Goal: Task Accomplishment & Management: Use online tool/utility

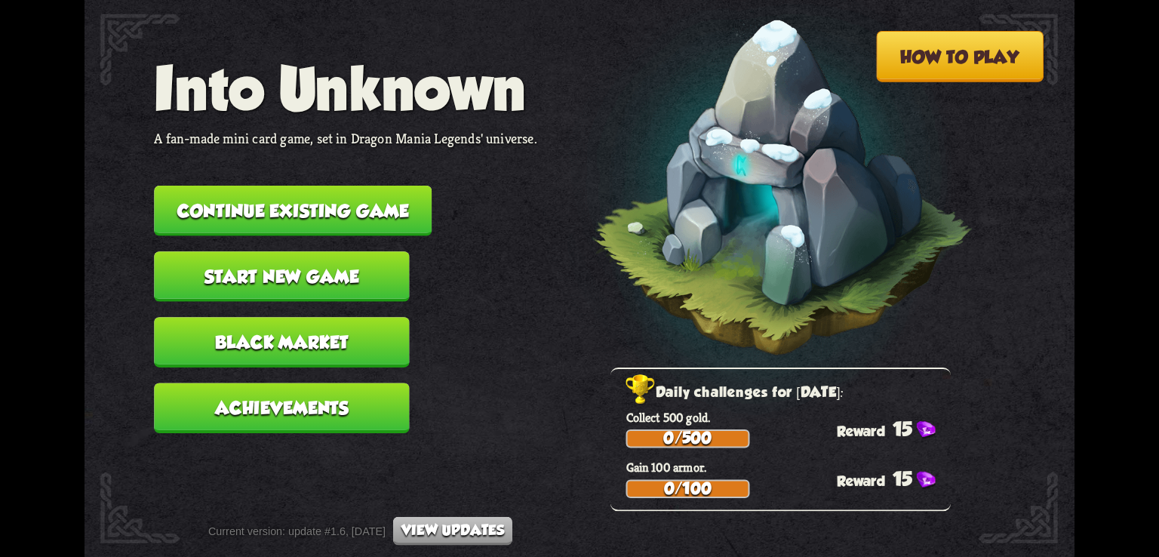
click at [321, 211] on button "Continue existing game" at bounding box center [293, 211] width 278 height 51
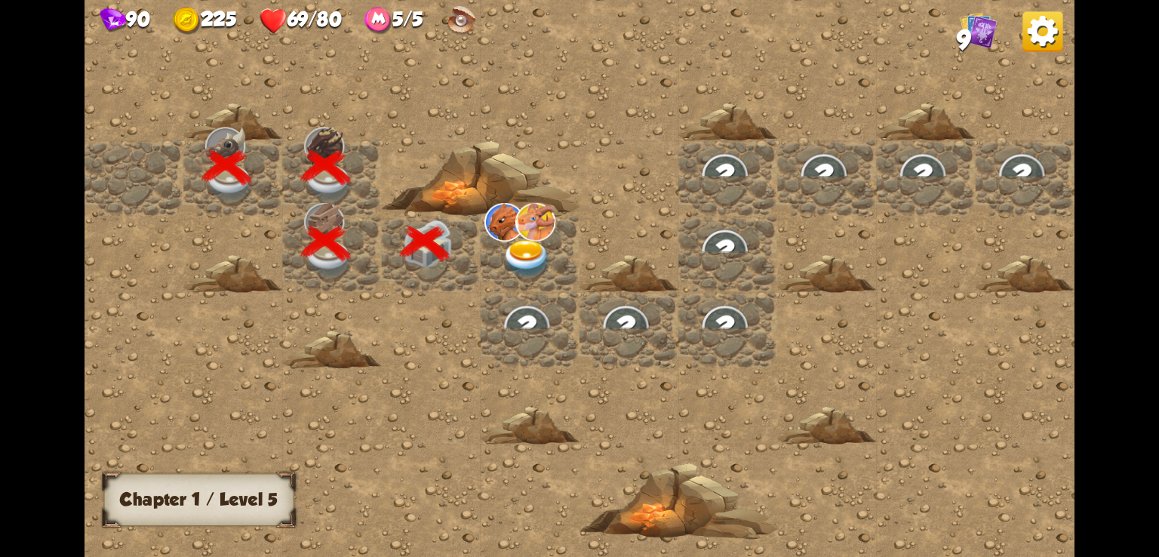
click at [517, 250] on img at bounding box center [527, 259] width 50 height 38
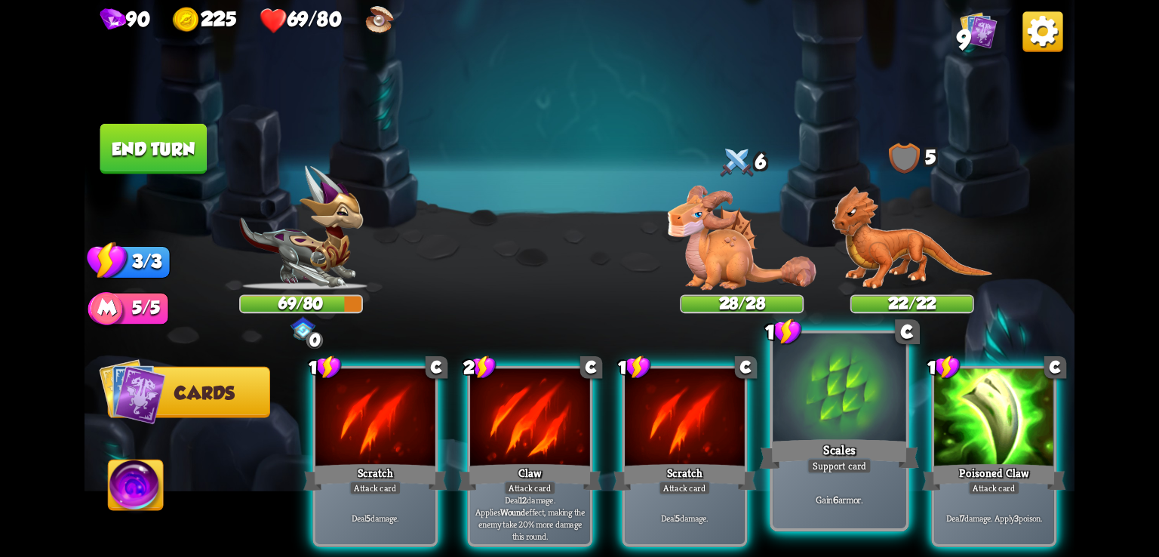
click at [854, 423] on div at bounding box center [838, 389] width 133 height 112
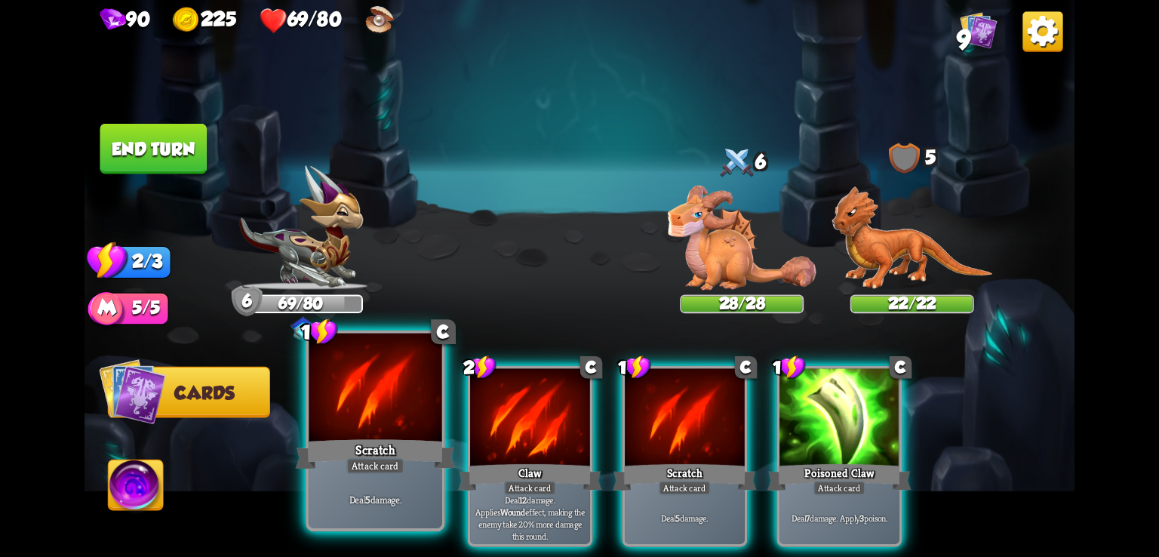
click at [385, 400] on div at bounding box center [374, 389] width 133 height 112
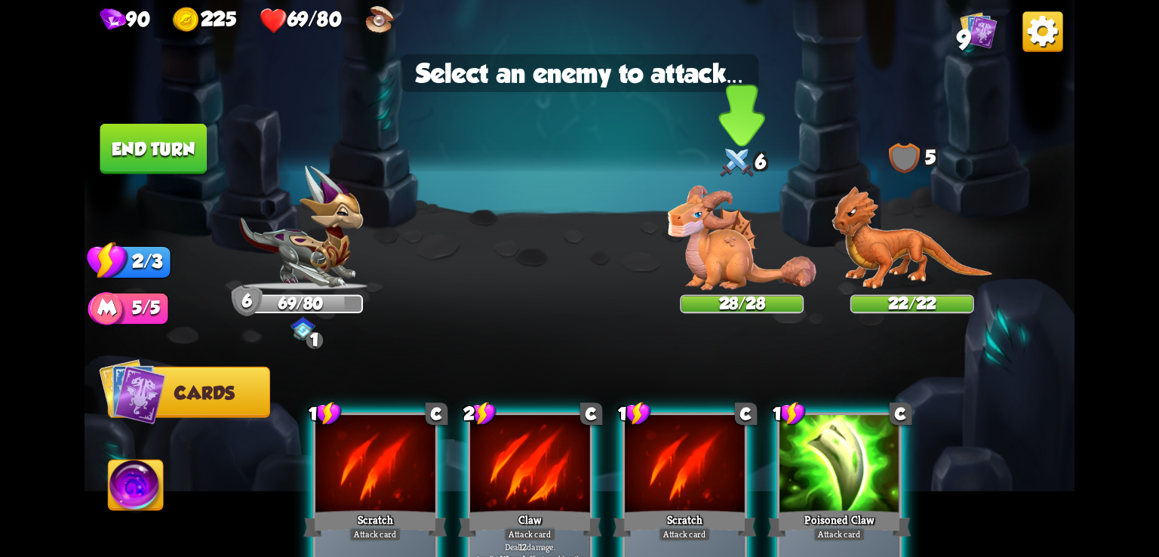
click at [759, 257] on img at bounding box center [742, 238] width 149 height 105
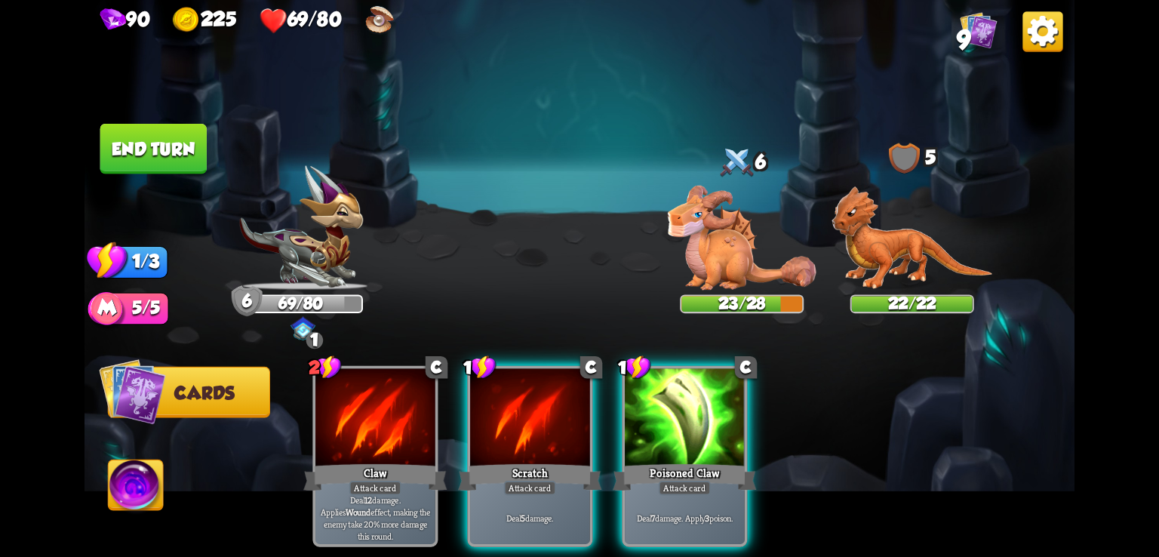
click at [121, 146] on button "End turn" at bounding box center [153, 149] width 106 height 51
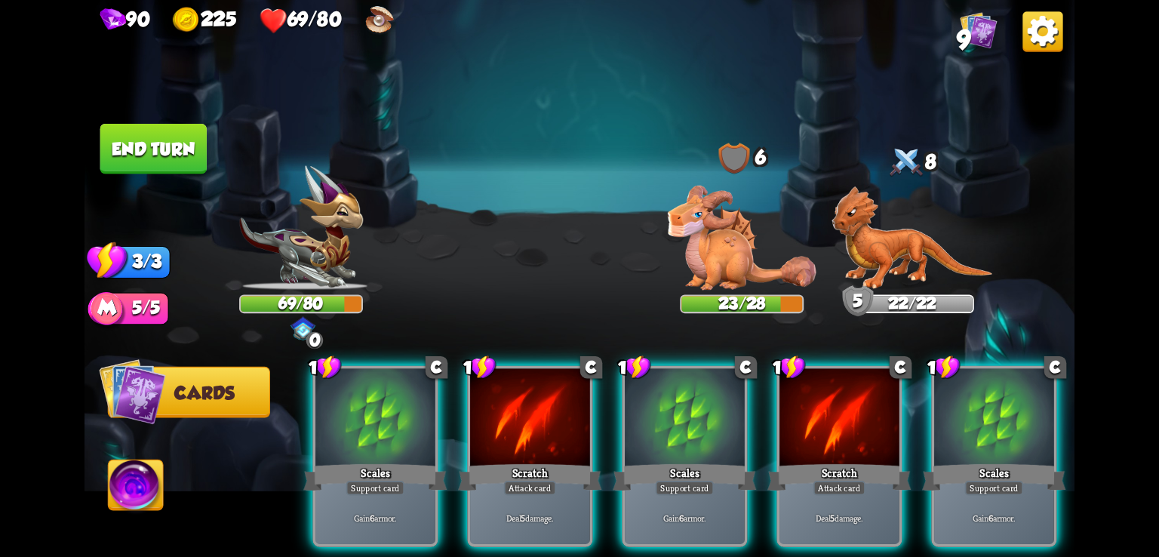
drag, startPoint x: 727, startPoint y: 158, endPoint x: 722, endPoint y: 149, distance: 9.8
click at [514, 115] on img at bounding box center [579, 278] width 990 height 557
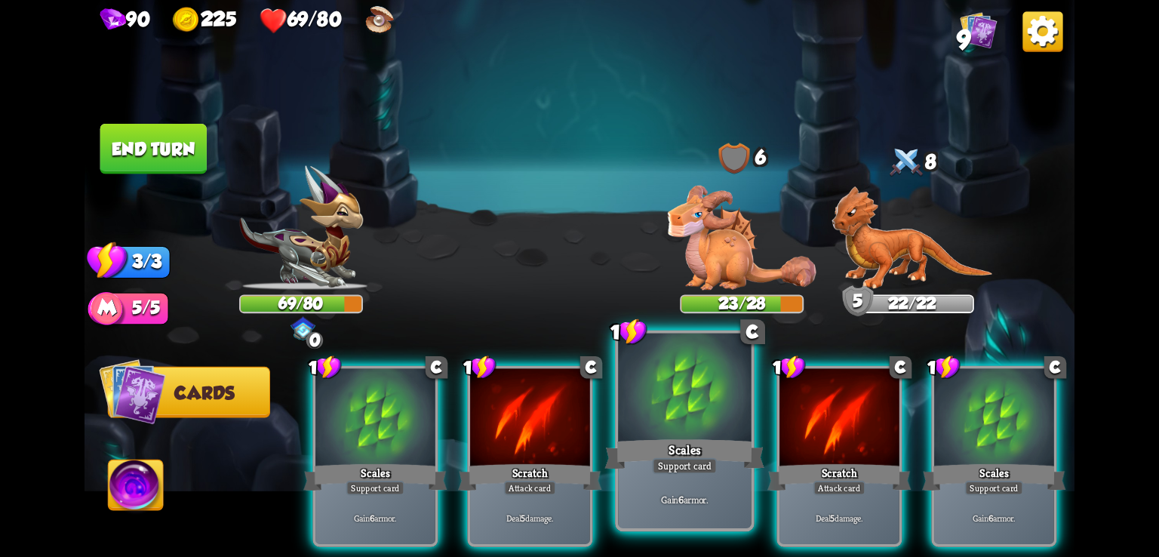
click at [643, 444] on div "Scales" at bounding box center [685, 453] width 160 height 35
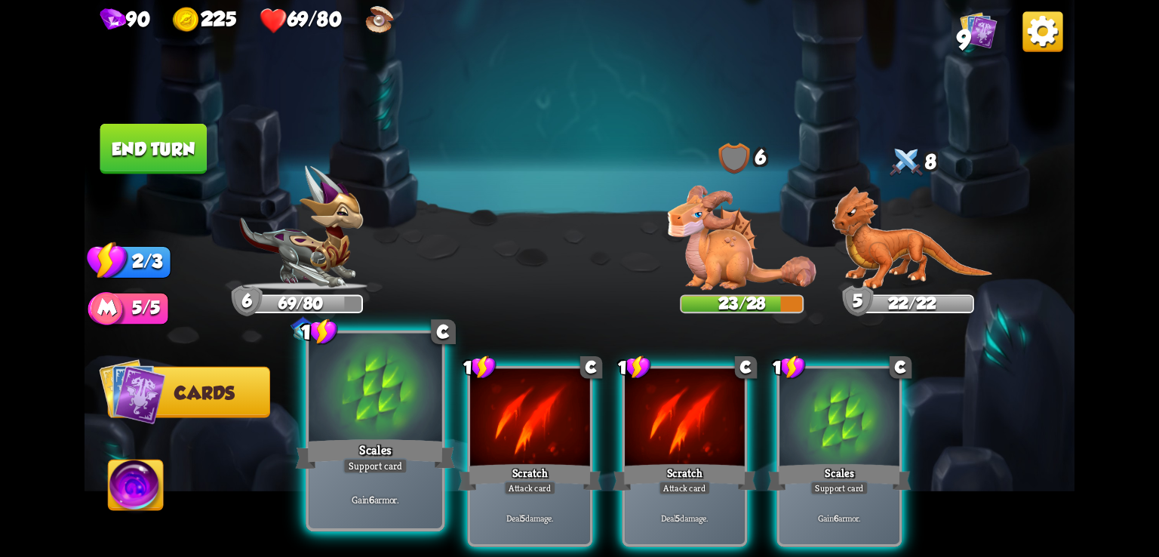
click at [357, 442] on div "Scales" at bounding box center [376, 453] width 160 height 35
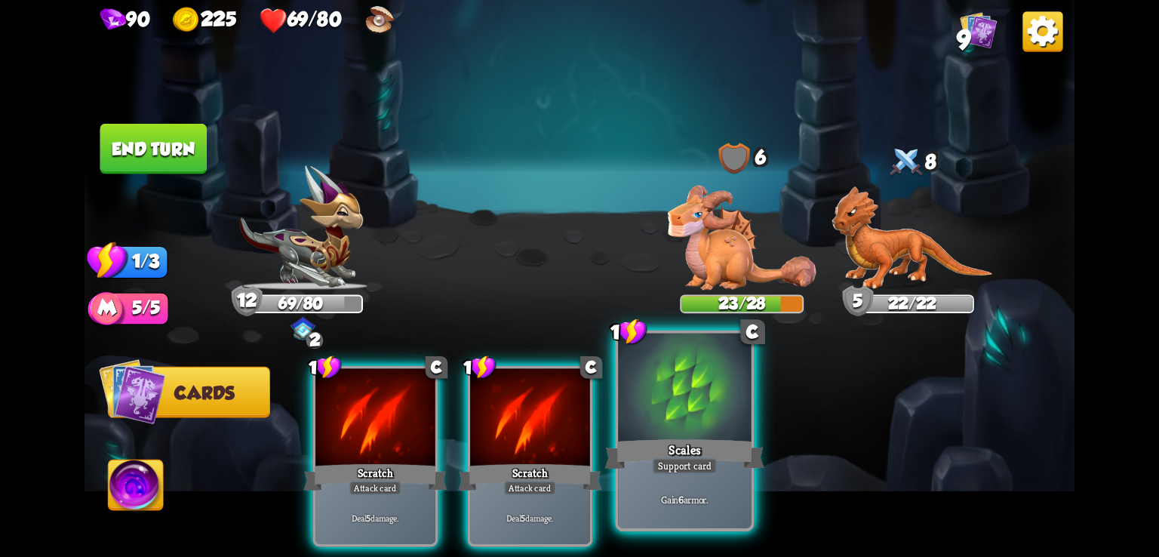
click at [637, 413] on div at bounding box center [684, 389] width 133 height 112
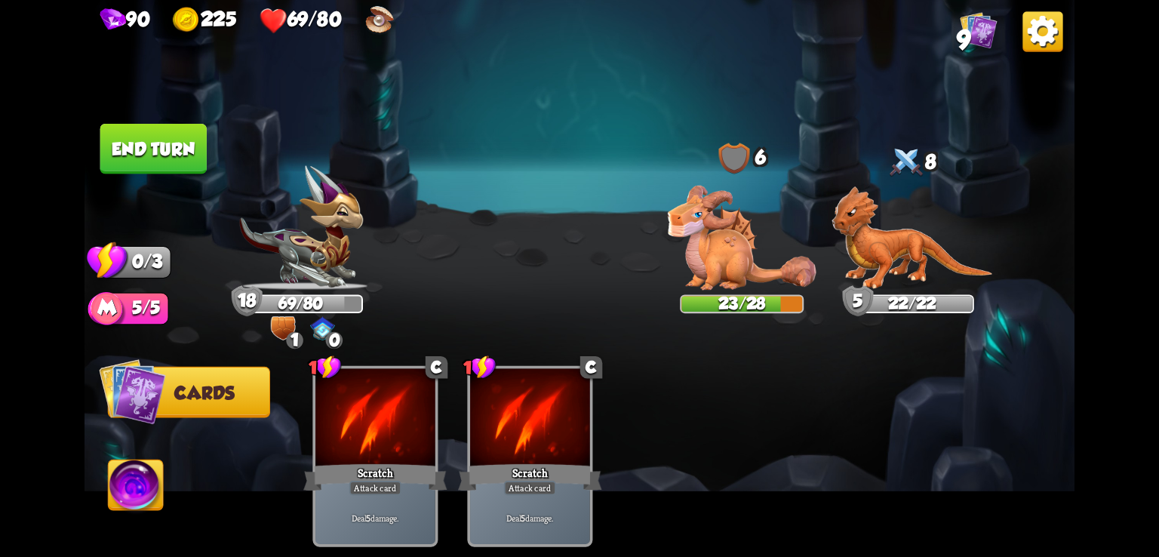
click at [133, 147] on button "End turn" at bounding box center [153, 149] width 106 height 51
